Goal: Navigation & Orientation: Find specific page/section

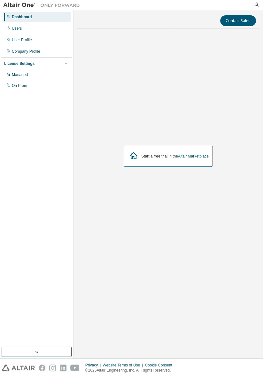
click at [12, 54] on div "Company Profile" at bounding box center [26, 51] width 28 height 5
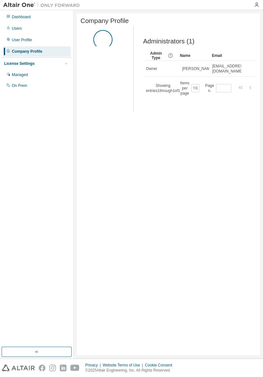
click at [17, 42] on div "User Profile" at bounding box center [37, 40] width 68 height 10
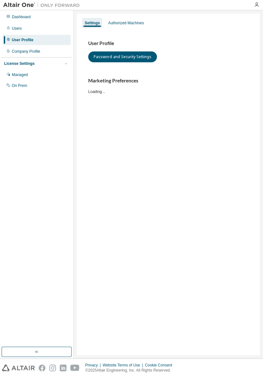
click at [17, 38] on div "User Profile" at bounding box center [22, 39] width 21 height 5
click at [11, 27] on div "Users" at bounding box center [37, 28] width 68 height 10
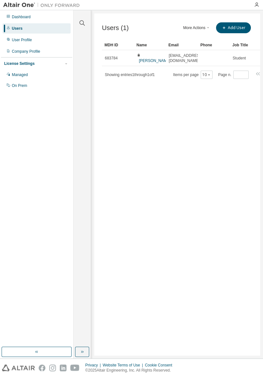
click at [13, 14] on div "Dashboard" at bounding box center [21, 16] width 19 height 5
